Goal: Task Accomplishment & Management: Complete application form

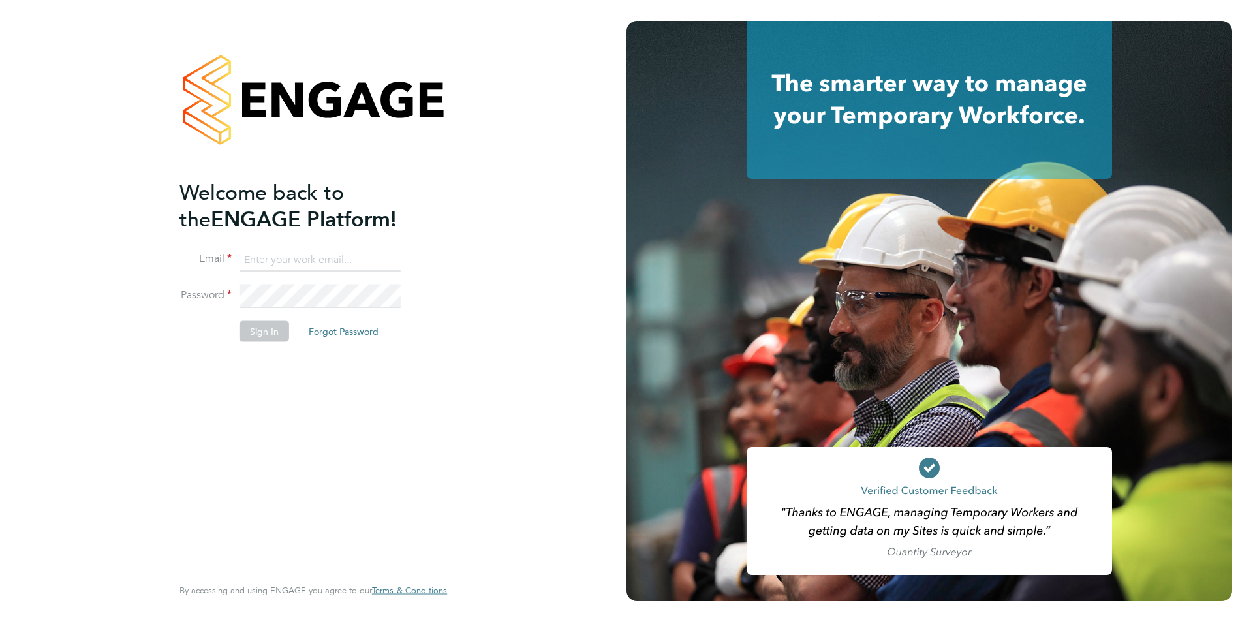
type input "karen@quantacontracts.com"
click at [263, 334] on button "Sign In" at bounding box center [265, 331] width 50 height 21
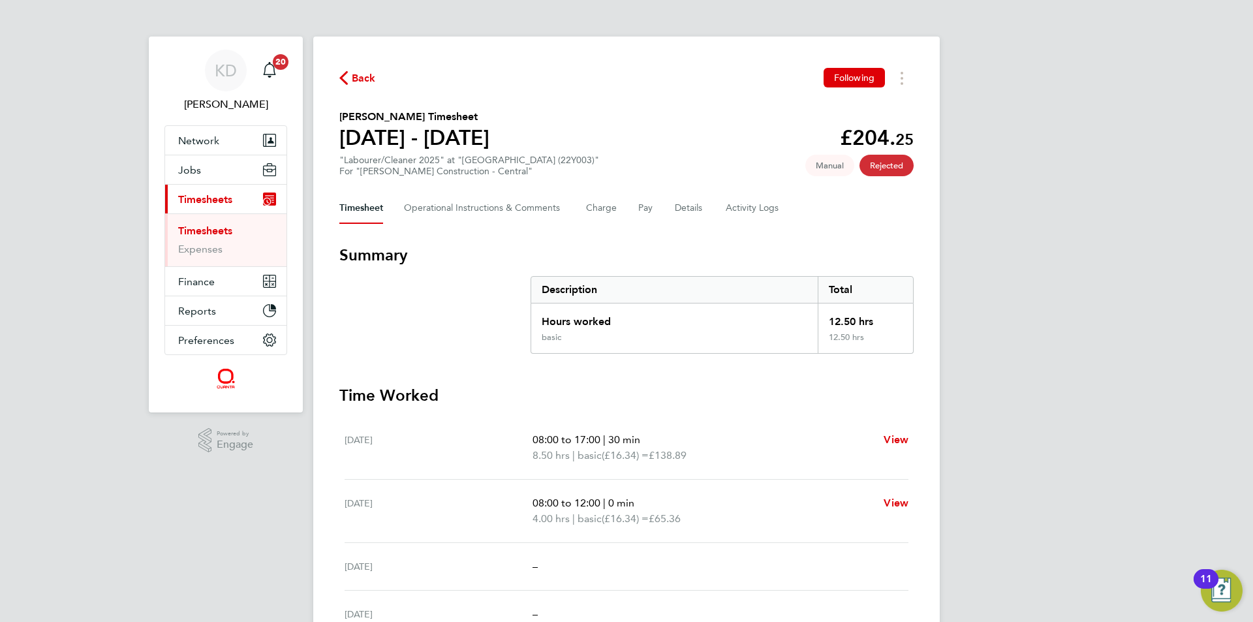
click at [208, 230] on link "Timesheets" at bounding box center [205, 231] width 54 height 12
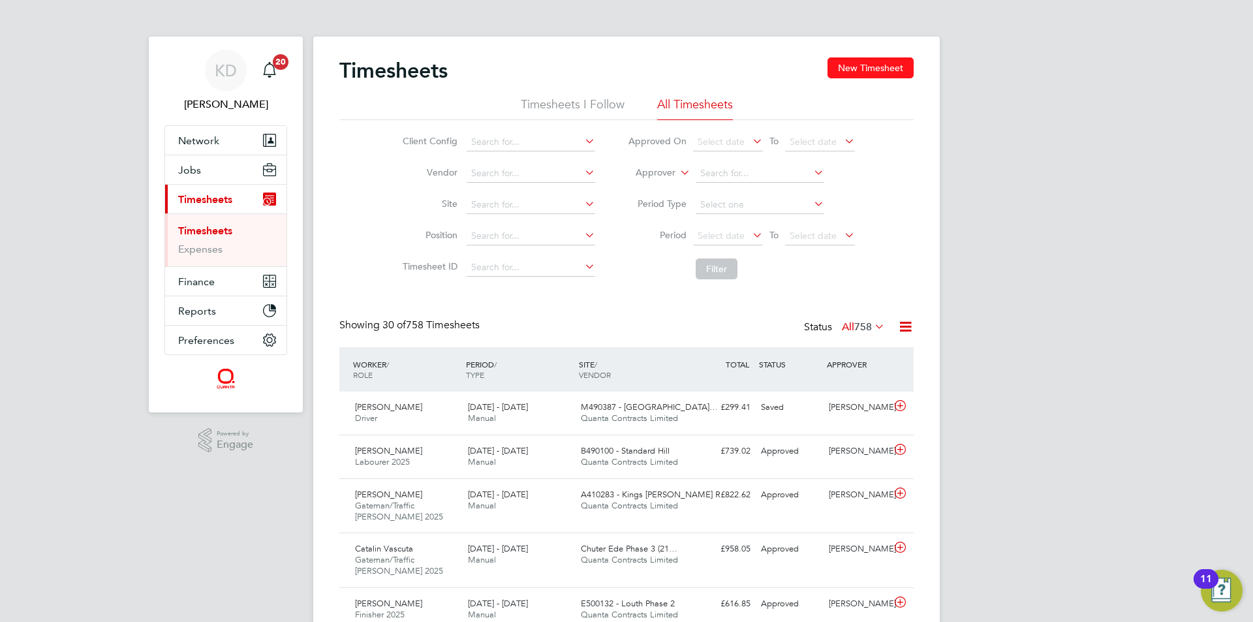
click at [852, 68] on button "New Timesheet" at bounding box center [871, 67] width 86 height 21
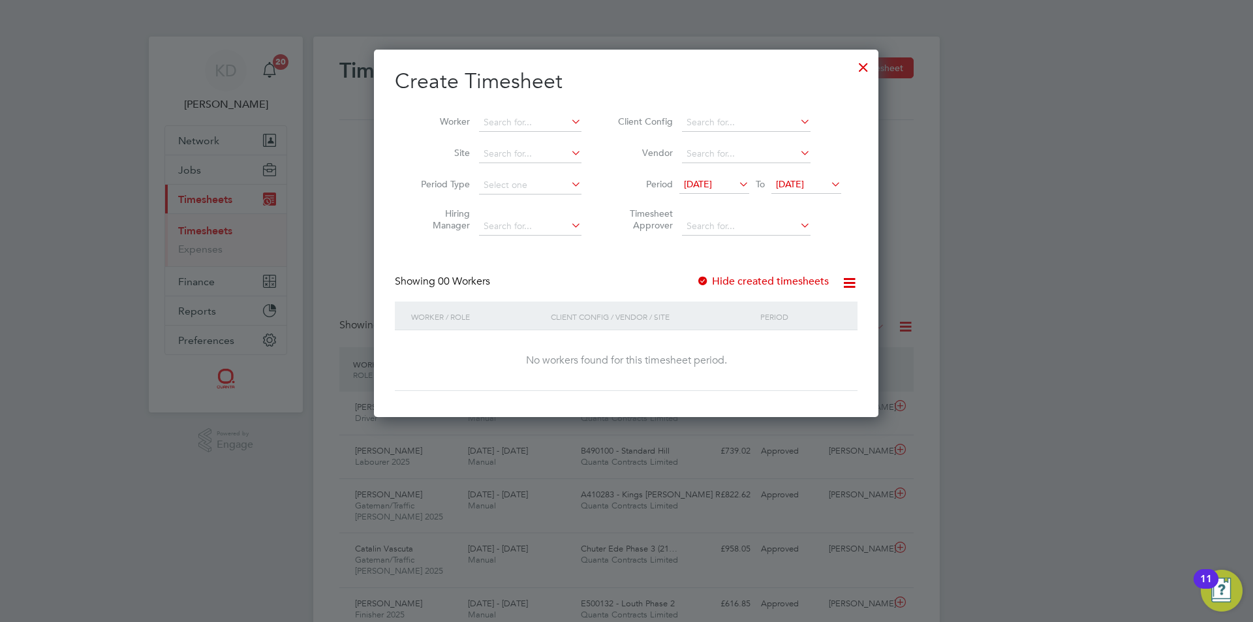
click at [828, 182] on icon at bounding box center [828, 184] width 0 height 18
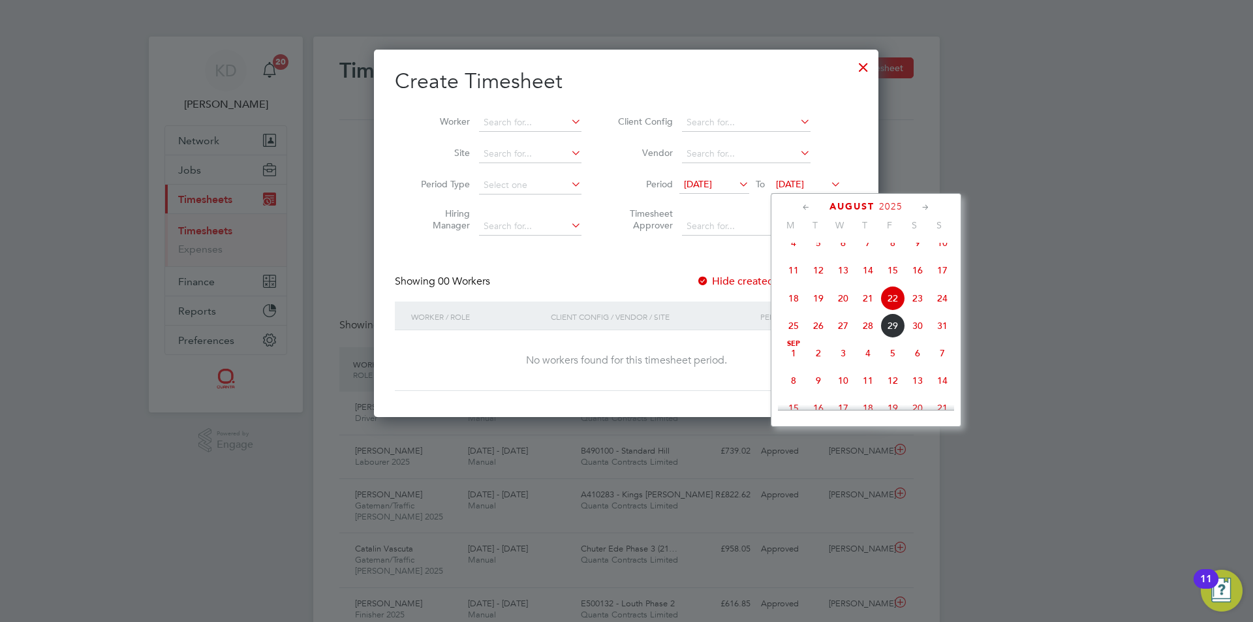
click at [898, 338] on span "29" at bounding box center [893, 325] width 25 height 25
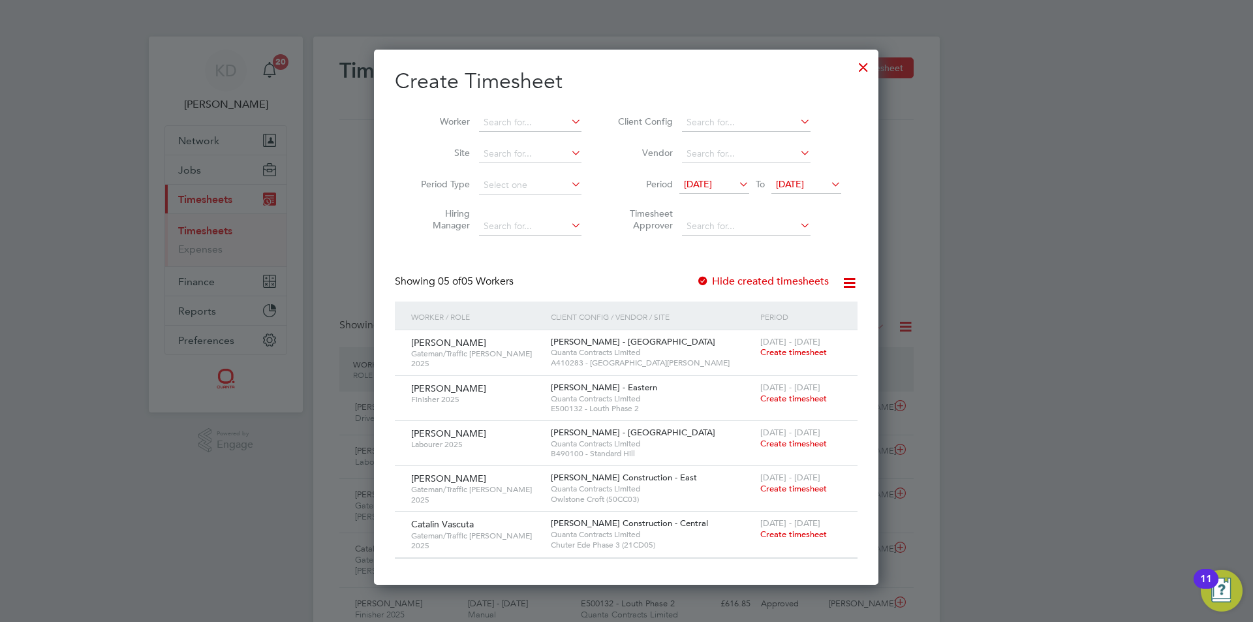
click at [794, 443] on span "Create timesheet" at bounding box center [794, 443] width 67 height 11
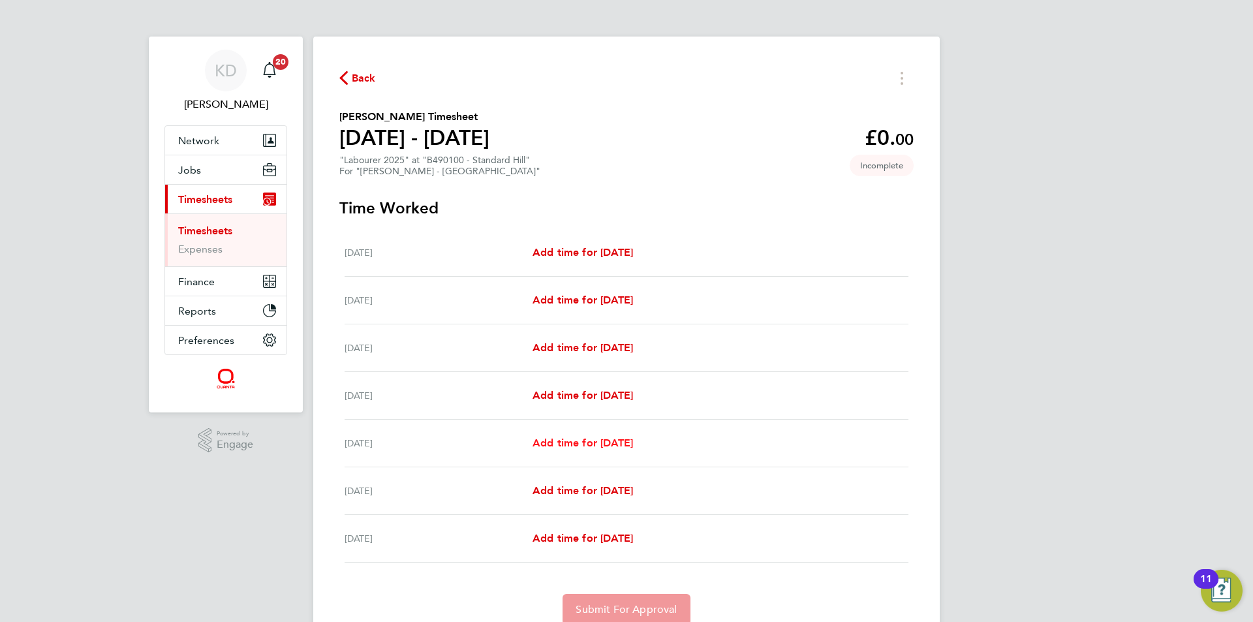
click at [589, 437] on span "Add time for [DATE]" at bounding box center [583, 443] width 101 height 12
select select "60"
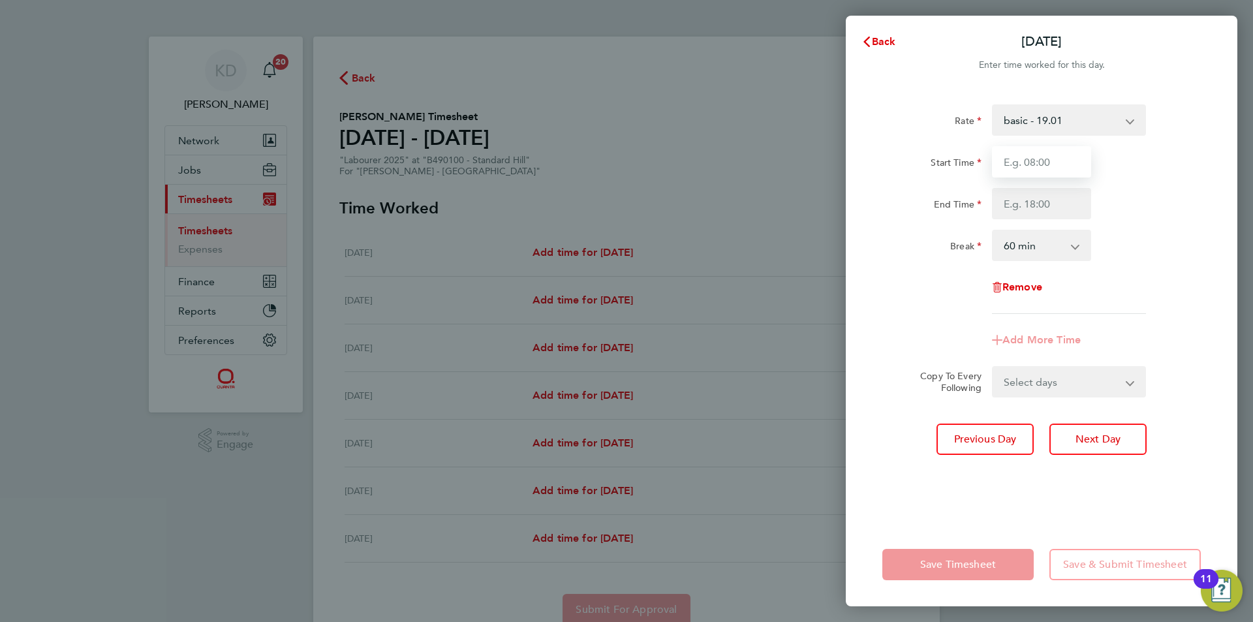
click at [1027, 161] on input "Start Time" at bounding box center [1041, 161] width 99 height 31
type input "07:30"
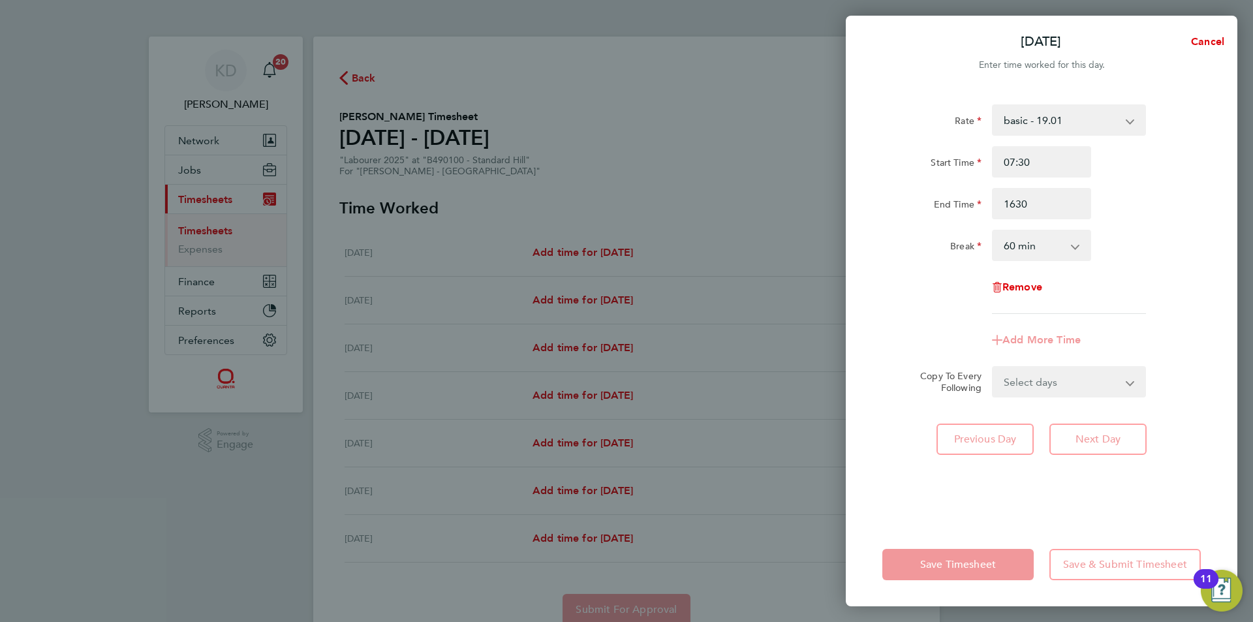
type input "16:30"
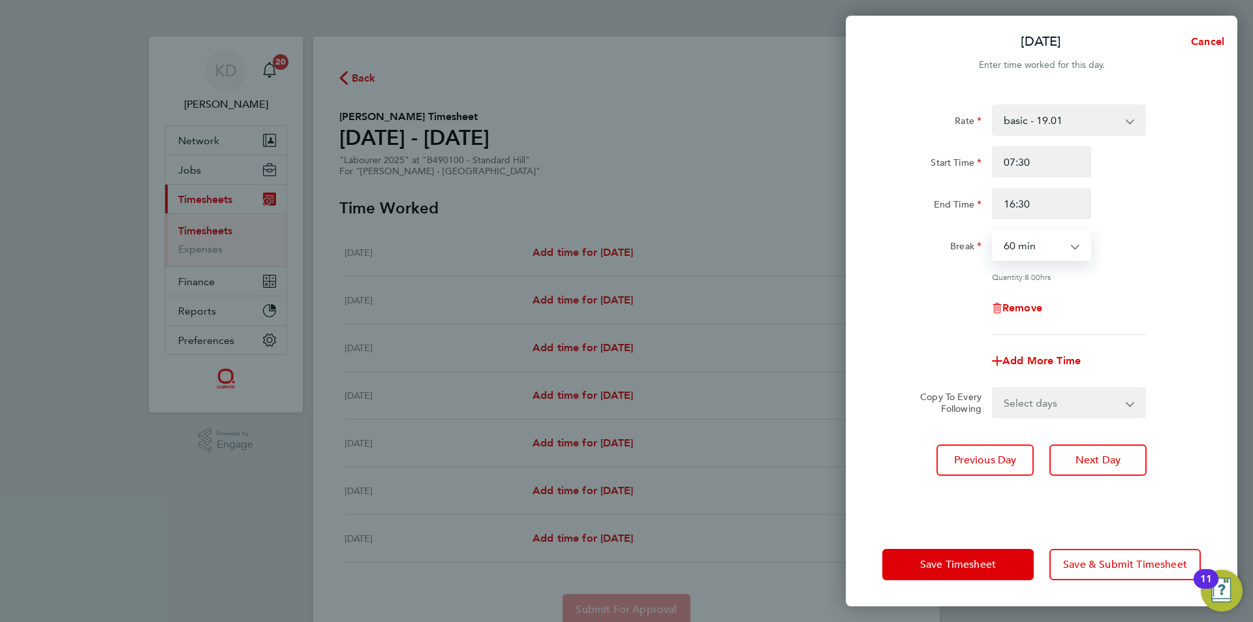
select select "30"
click at [1116, 411] on select "Select days Day [DATE] [DATE]" at bounding box center [1062, 402] width 137 height 29
select select "DAY"
click at [994, 388] on select "Select days Day [DATE] [DATE]" at bounding box center [1062, 402] width 137 height 29
select select "[DATE]"
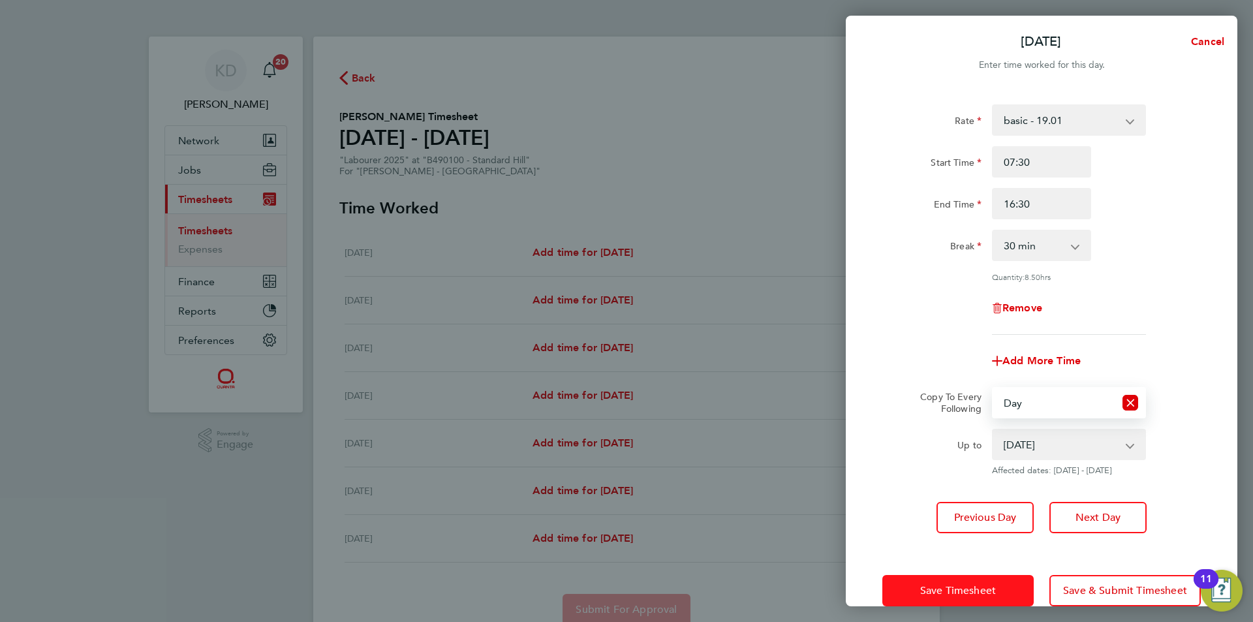
click at [981, 592] on span "Save Timesheet" at bounding box center [959, 590] width 76 height 13
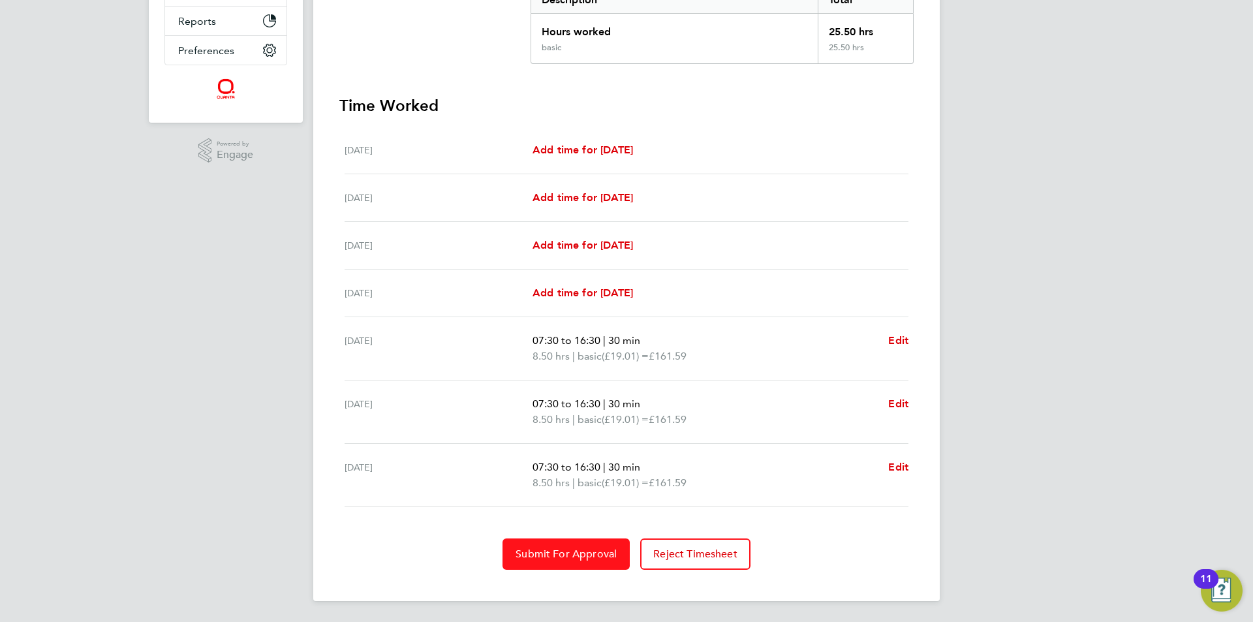
click at [572, 547] on button "Submit For Approval" at bounding box center [566, 554] width 127 height 31
